Goal: Transaction & Acquisition: Purchase product/service

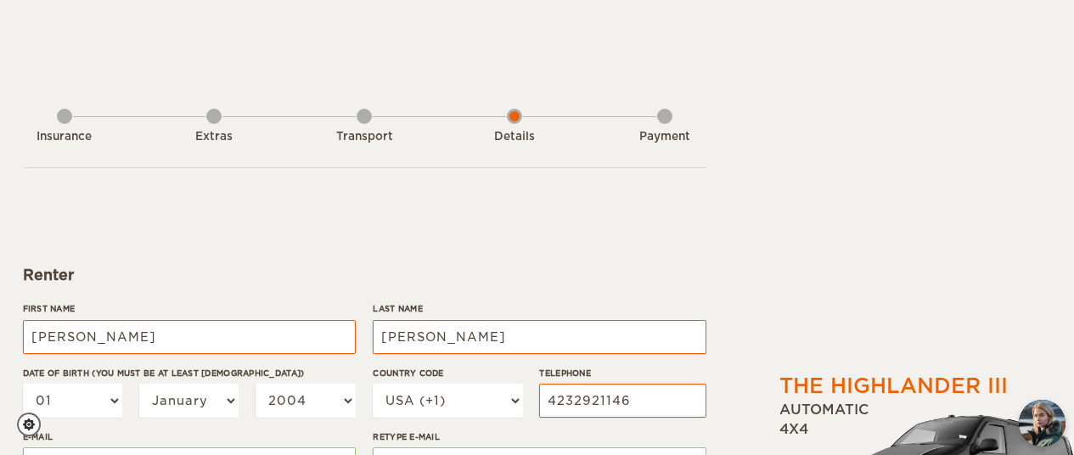
select select "222"
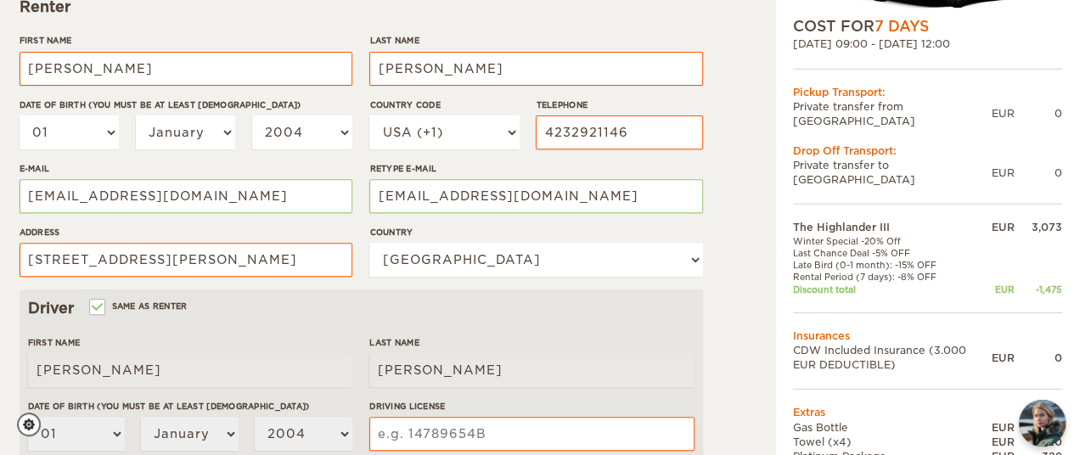
scroll to position [269, 3]
click at [109, 137] on select "01 02 03 04 05 06 07 08 09 10 11 12 13 14 15 16 17 18 19 20 21 22 23 24 25 26 2…" at bounding box center [70, 132] width 100 height 34
select select "26"
click at [20, 115] on select "01 02 03 04 05 06 07 08 09 10 11 12 13 14 15 16 17 18 19 20 21 22 23 24 25 26 2…" at bounding box center [70, 132] width 100 height 34
select select "26"
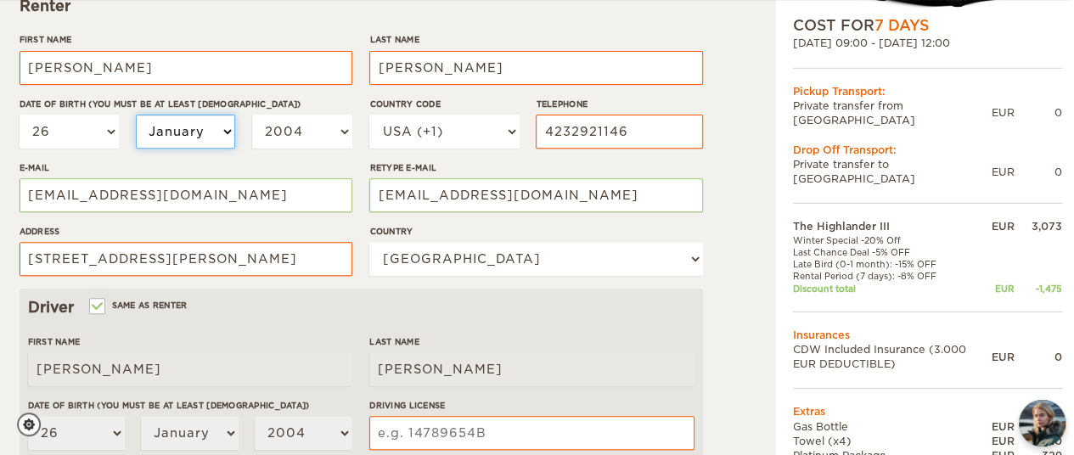
click at [222, 135] on select "January February March April May June July August September October November De…" at bounding box center [186, 132] width 100 height 34
select select "07"
click at [136, 115] on select "January February March April May June July August September October November De…" at bounding box center [186, 132] width 100 height 34
select select "07"
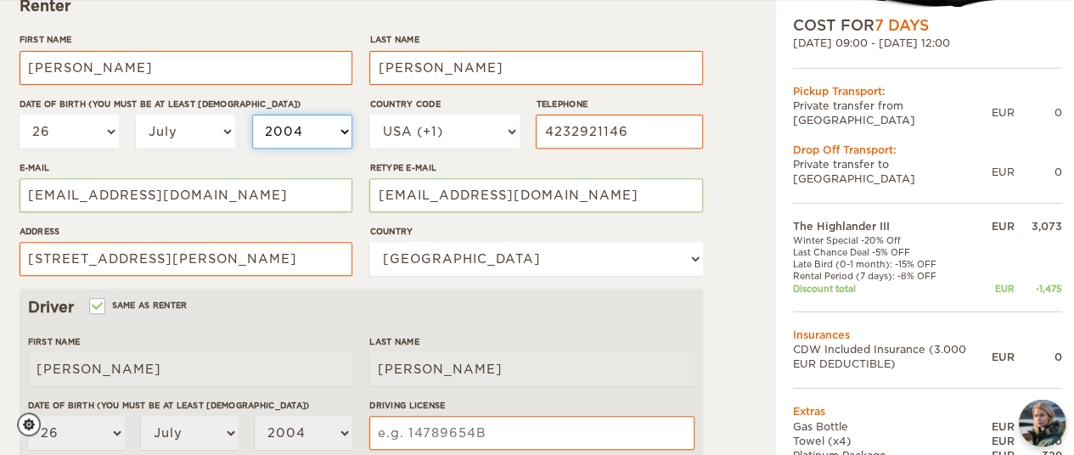
click at [345, 132] on select "2004 2003 2002 2001 2000 1999 1998 1997 1996 1995 1994 1993 1992 1991 1990 1989…" at bounding box center [302, 132] width 100 height 34
select select "1980"
click at [252, 115] on select "2004 2003 2002 2001 2000 1999 1998 1997 1996 1995 1994 1993 1992 1991 1990 1989…" at bounding box center [302, 132] width 100 height 34
select select "1980"
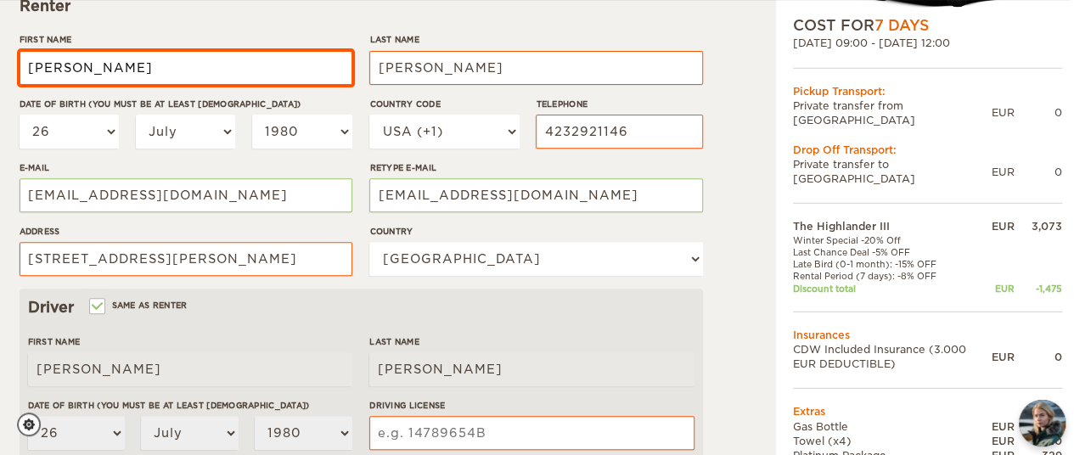
click at [202, 65] on input "Barton" at bounding box center [186, 68] width 333 height 34
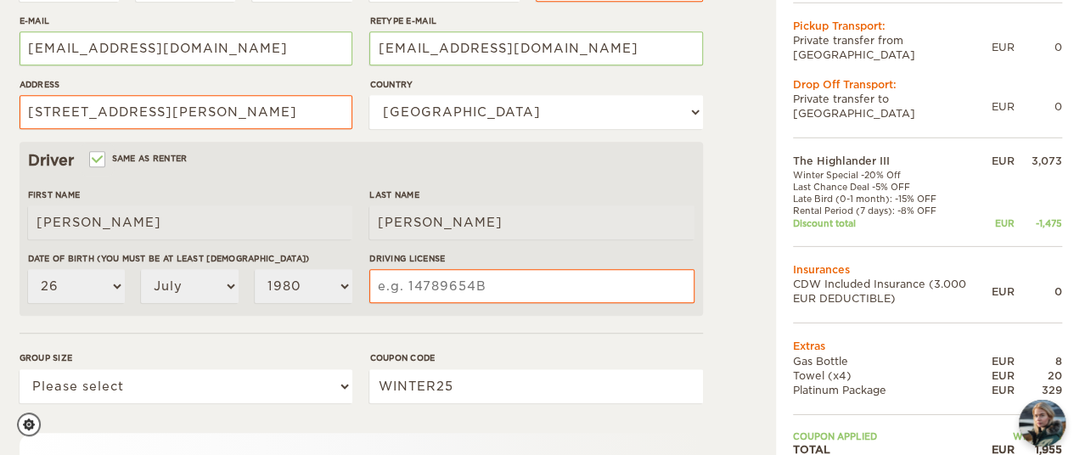
scroll to position [420, 3]
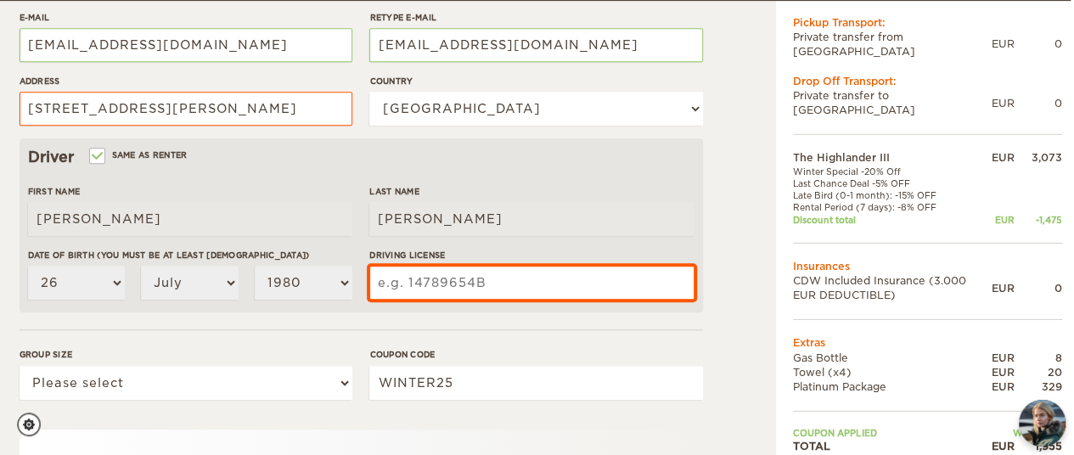
click at [397, 273] on input "Driving License" at bounding box center [531, 283] width 324 height 34
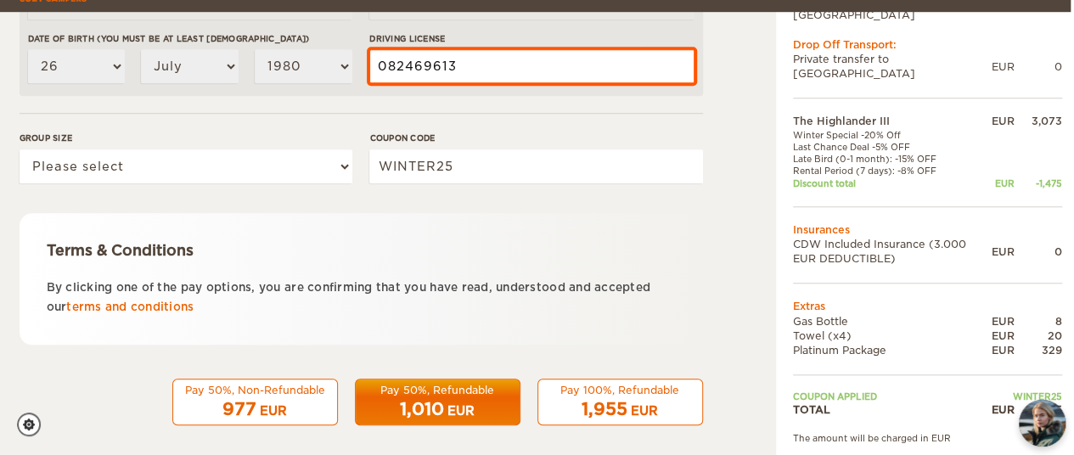
scroll to position [648, 3]
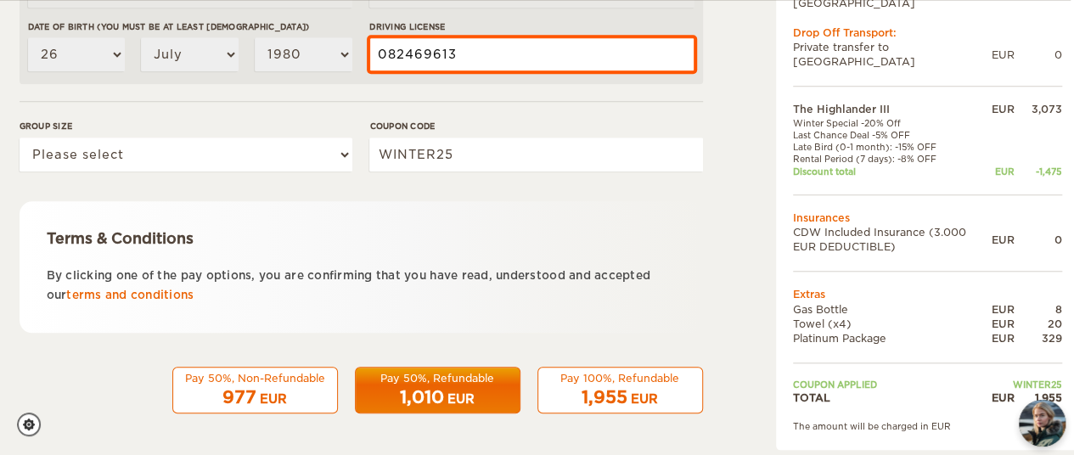
type input "082469613"
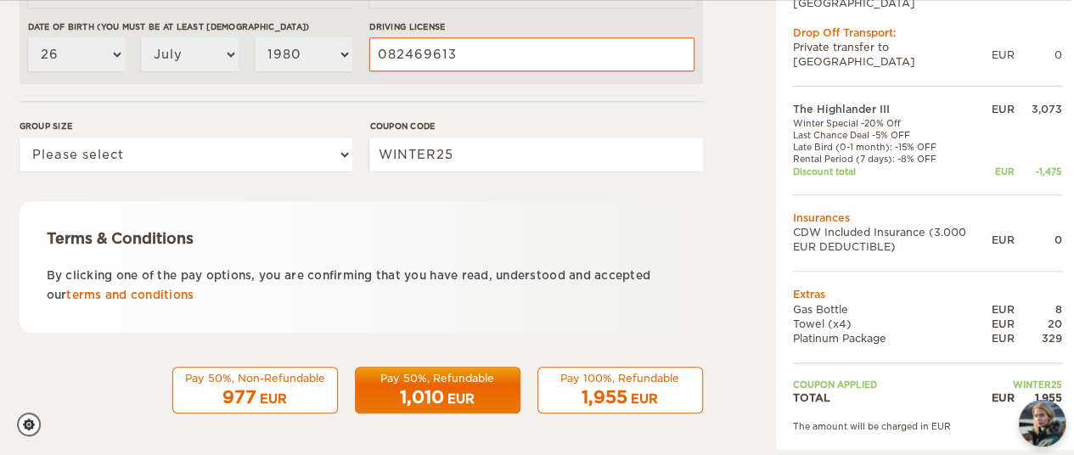
click at [610, 396] on span "1,955" at bounding box center [605, 397] width 46 height 20
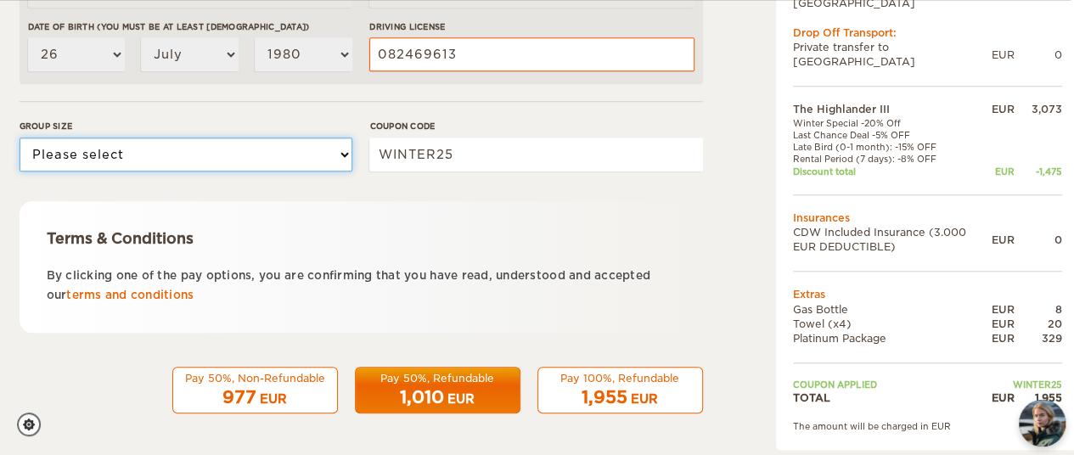
click at [337, 157] on select "Please select 1 2 3" at bounding box center [186, 155] width 333 height 34
select select "2"
click at [20, 138] on select "Please select 1 2 3" at bounding box center [186, 155] width 333 height 34
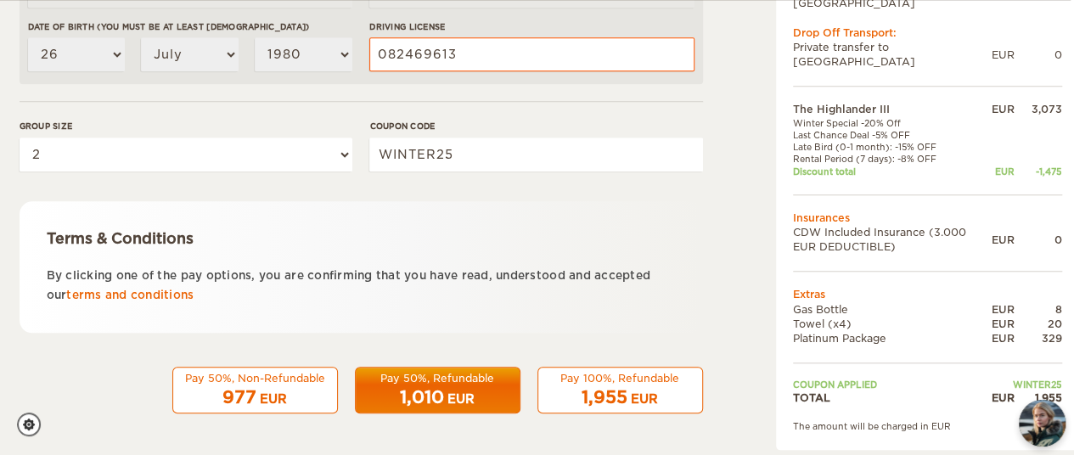
click at [605, 382] on div "Pay 100%, Refundable" at bounding box center [621, 378] width 144 height 14
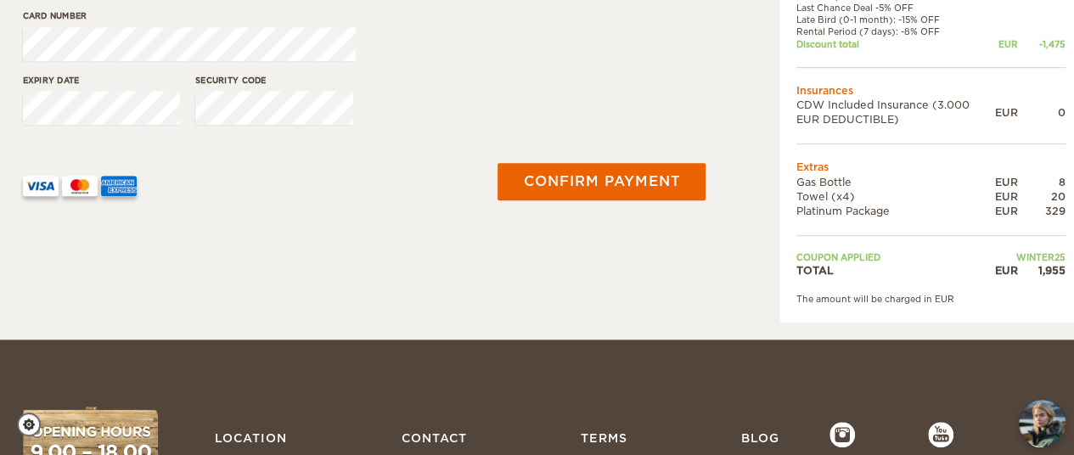
scroll to position [485, 0]
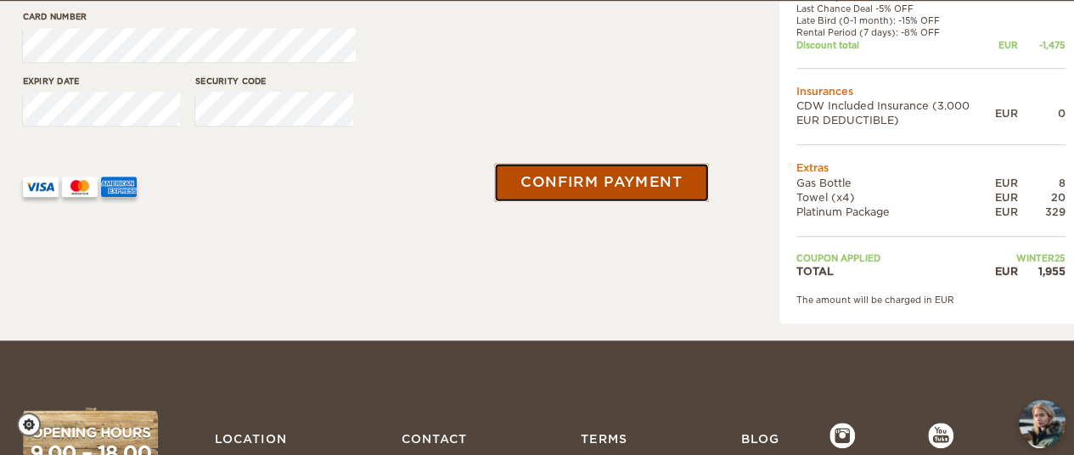
click at [587, 183] on button "Confirm payment" at bounding box center [602, 182] width 214 height 38
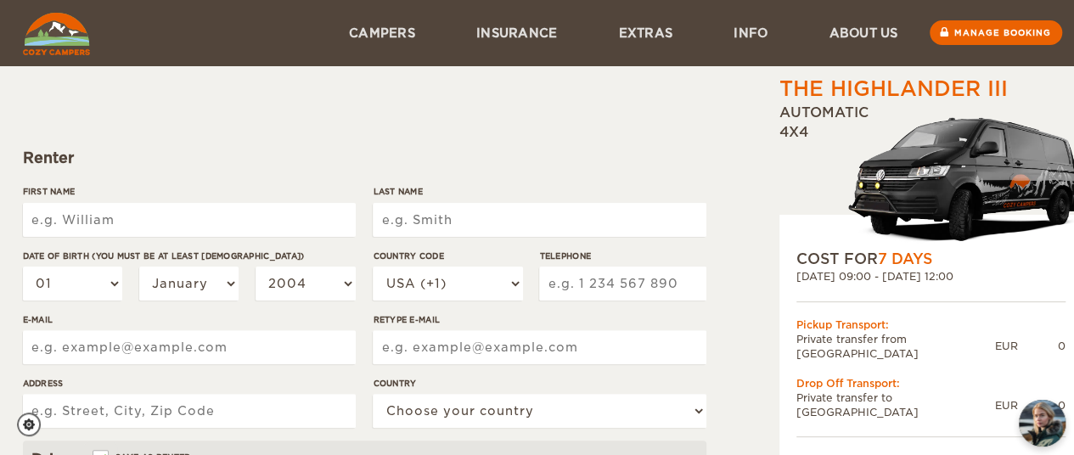
scroll to position [112, 0]
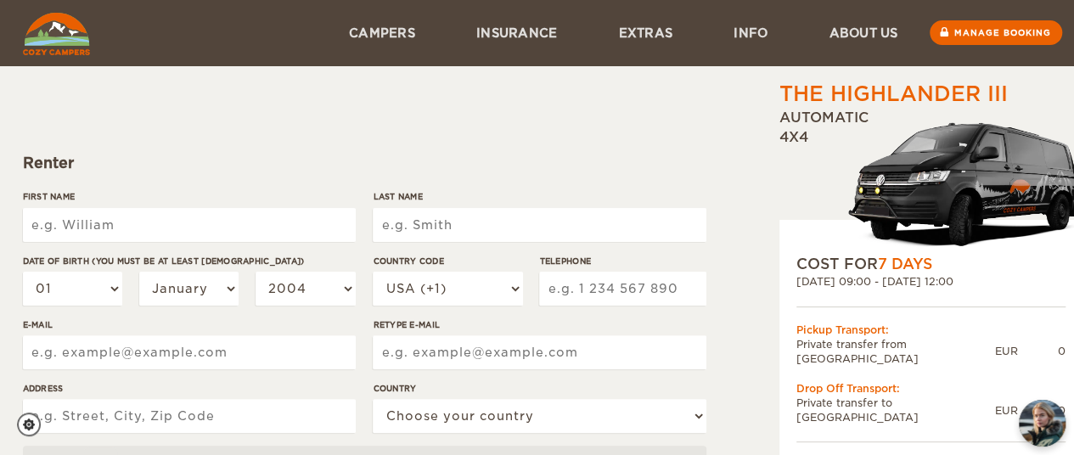
click at [107, 219] on input "First Name" at bounding box center [189, 225] width 333 height 34
type input "Barton"
type input "Burris"
type input "4232921146"
type input "burrisb@jcschools.org"
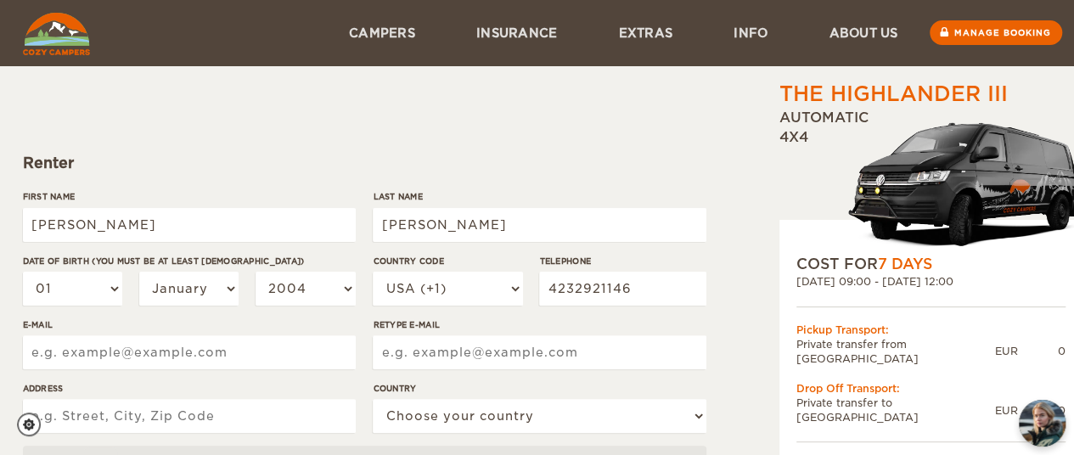
type input "burrisb@jcschools.org"
type input "381 Ja Hodge Rd."
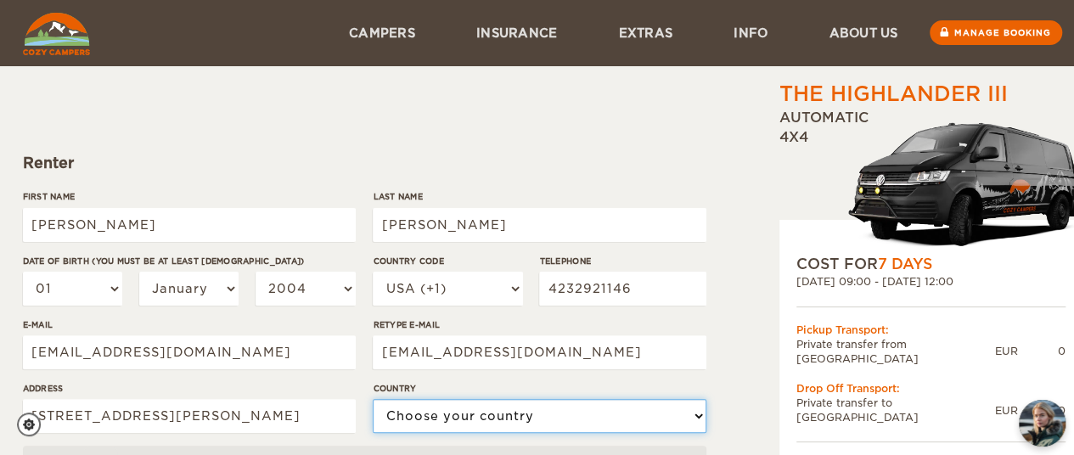
select select "222"
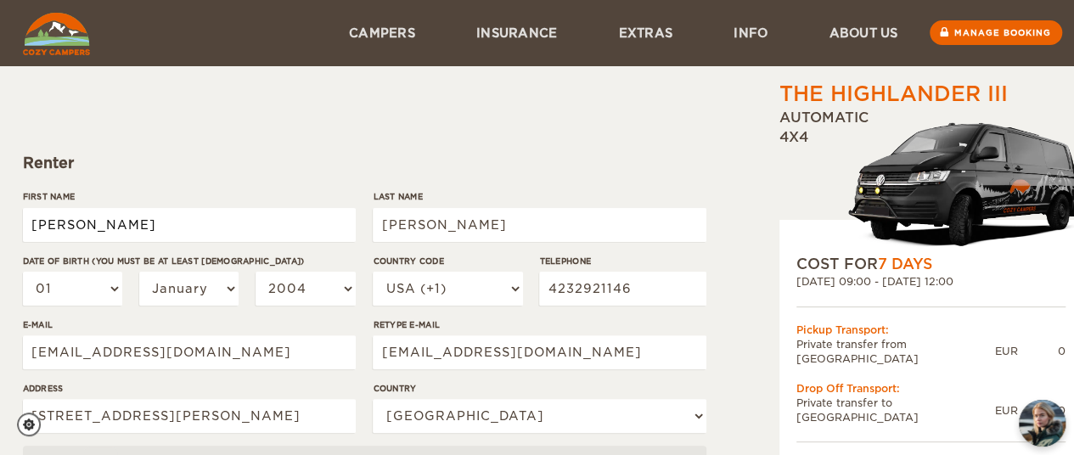
type input "Barton"
type input "Burris"
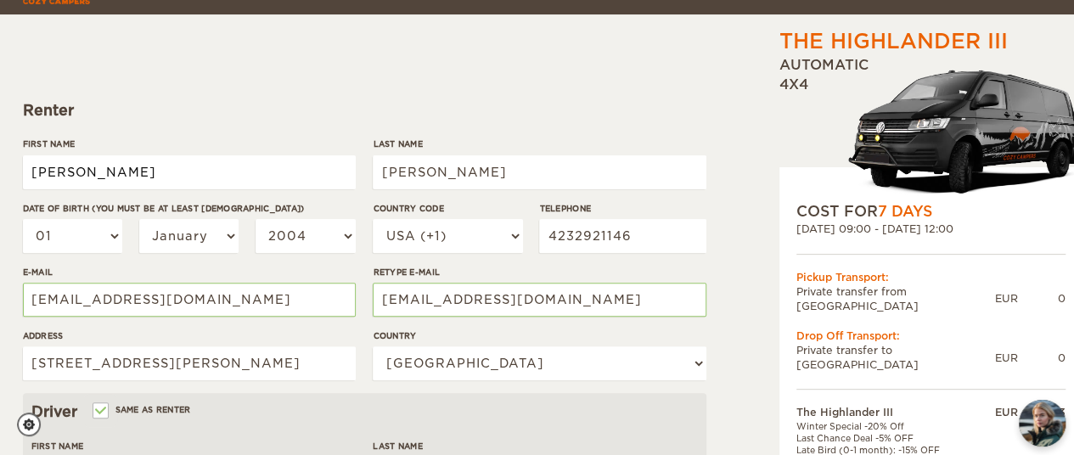
scroll to position [169, 0]
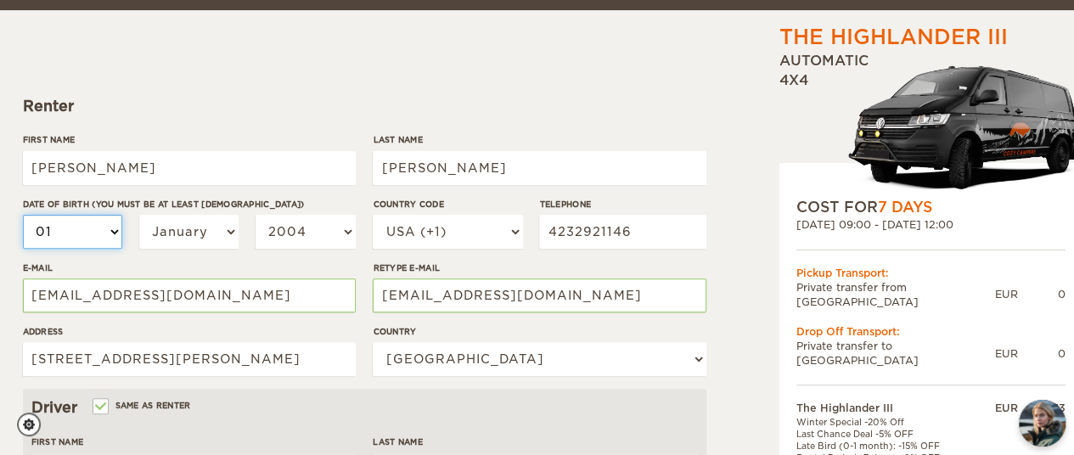
click at [112, 237] on select "01 02 03 04 05 06 07 08 09 10 11 12 13 14 15 16 17 18 19 20 21 22 23 24 25 26 2…" at bounding box center [73, 232] width 100 height 34
select select "26"
click at [23, 215] on select "01 02 03 04 05 06 07 08 09 10 11 12 13 14 15 16 17 18 19 20 21 22 23 24 25 26 2…" at bounding box center [73, 232] width 100 height 34
select select "26"
click at [232, 233] on select "January February March April May June July August September October November De…" at bounding box center [189, 232] width 100 height 34
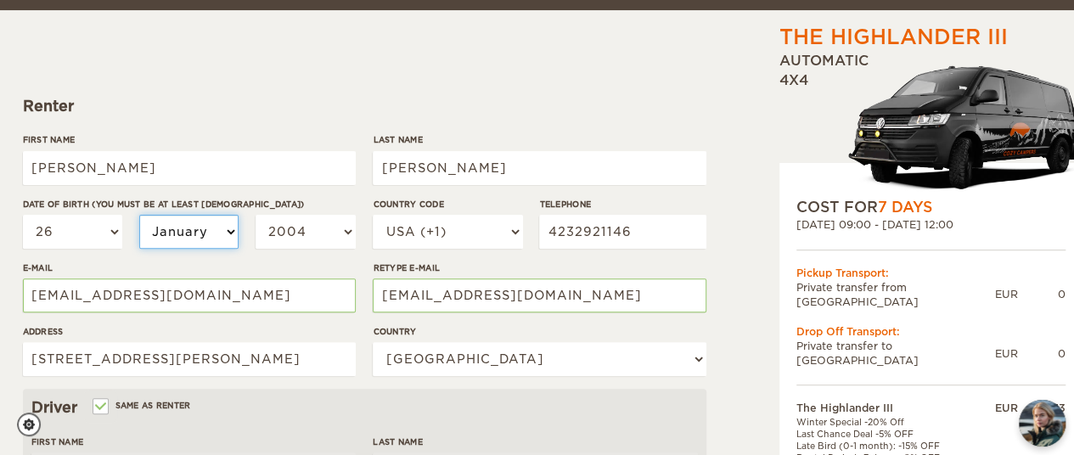
select select "07"
click at [139, 215] on select "January February March April May June July August September October November De…" at bounding box center [189, 232] width 100 height 34
select select "07"
click at [338, 229] on select "2004 2003 2002 2001 2000 1999 1998 1997 1996 1995 1994 1993 1992 1991 1990 1989…" at bounding box center [306, 232] width 100 height 34
select select "1980"
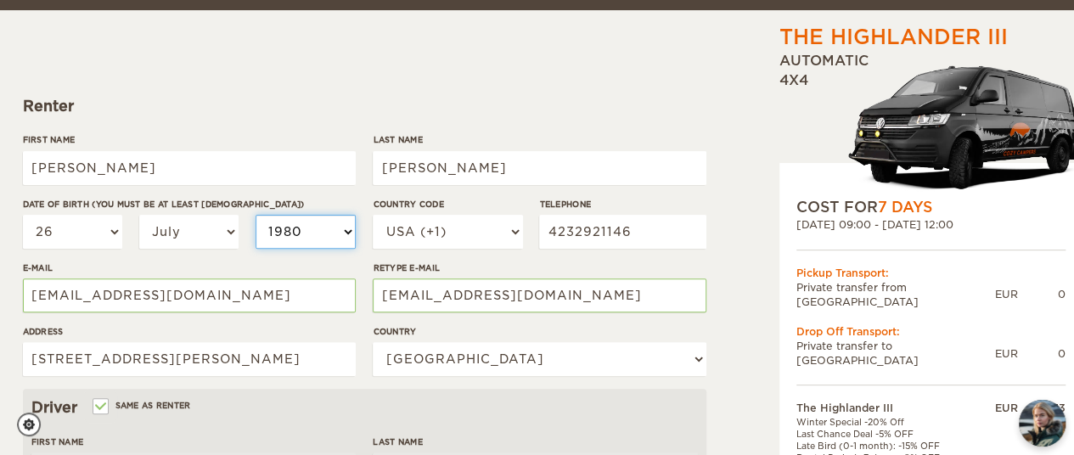
click at [256, 215] on select "2004 2003 2002 2001 2000 1999 1998 1997 1996 1995 1994 1993 1992 1991 1990 1989…" at bounding box center [306, 232] width 100 height 34
select select "1980"
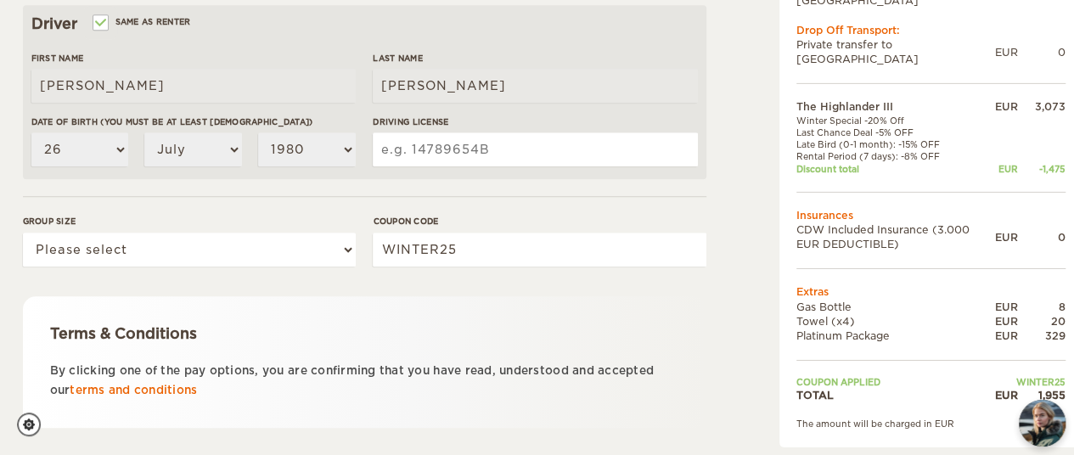
scroll to position [554, 0]
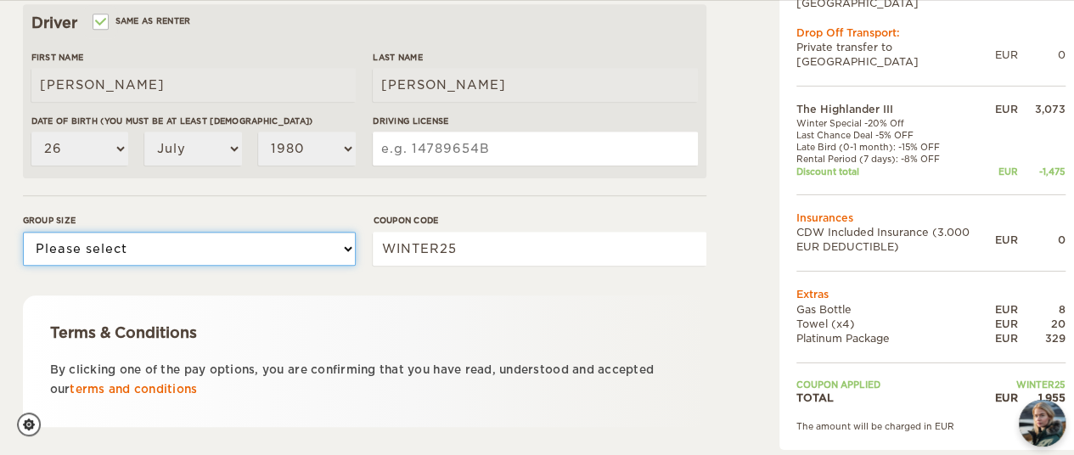
click at [345, 251] on select "Please select 1 2 3" at bounding box center [189, 249] width 333 height 34
click at [23, 232] on select "Please select 1 2 3" at bounding box center [189, 249] width 333 height 34
click at [341, 257] on select "Please select 1 2 3" at bounding box center [189, 249] width 333 height 34
select select "2"
click at [23, 232] on select "Please select 1 2 3" at bounding box center [189, 249] width 333 height 34
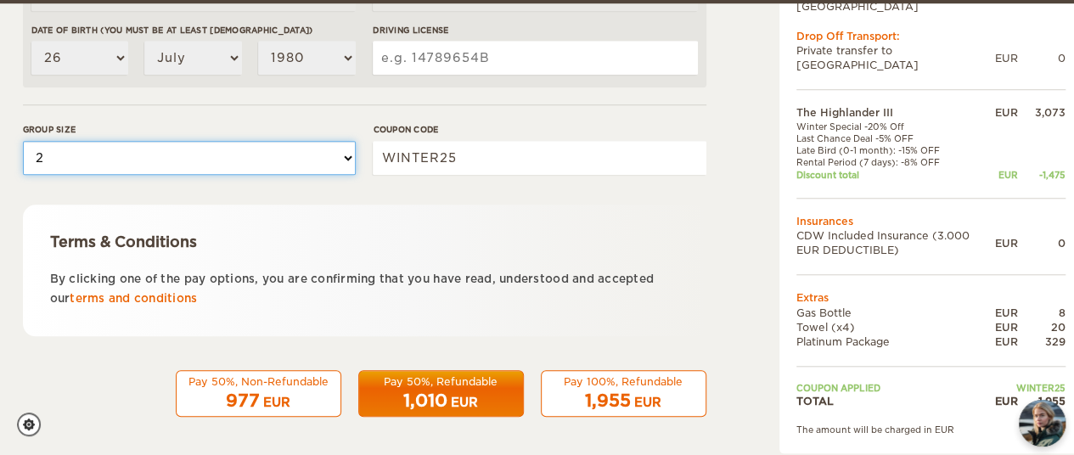
scroll to position [648, 0]
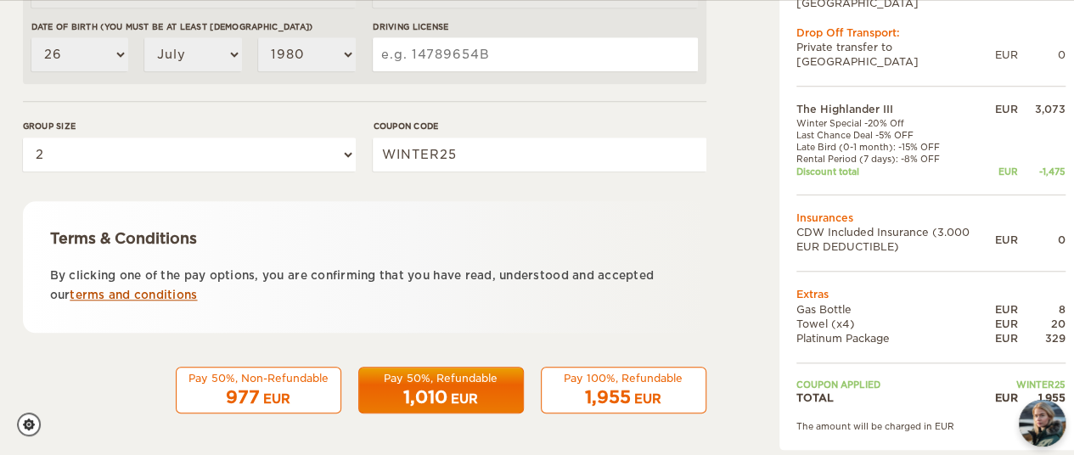
click at [132, 293] on link "terms and conditions" at bounding box center [133, 295] width 127 height 13
